Goal: Go to known website: Access a specific website the user already knows

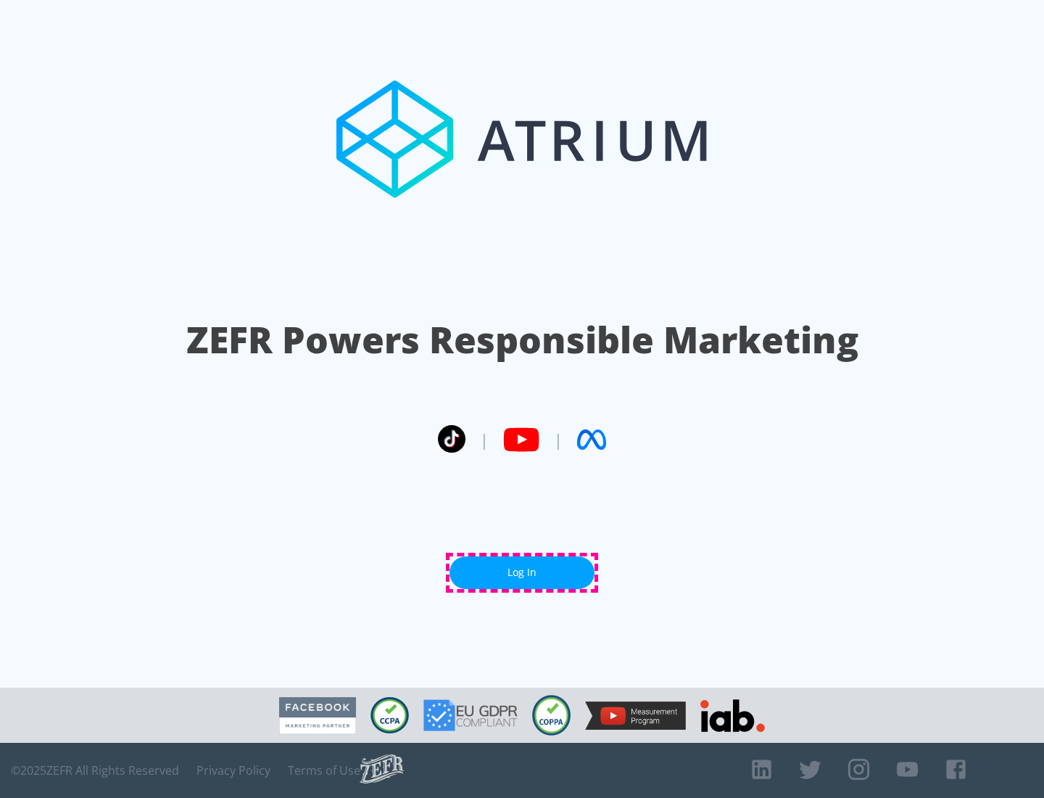
click at [522, 572] on link "Log In" at bounding box center [522, 572] width 145 height 33
